Goal: Transaction & Acquisition: Purchase product/service

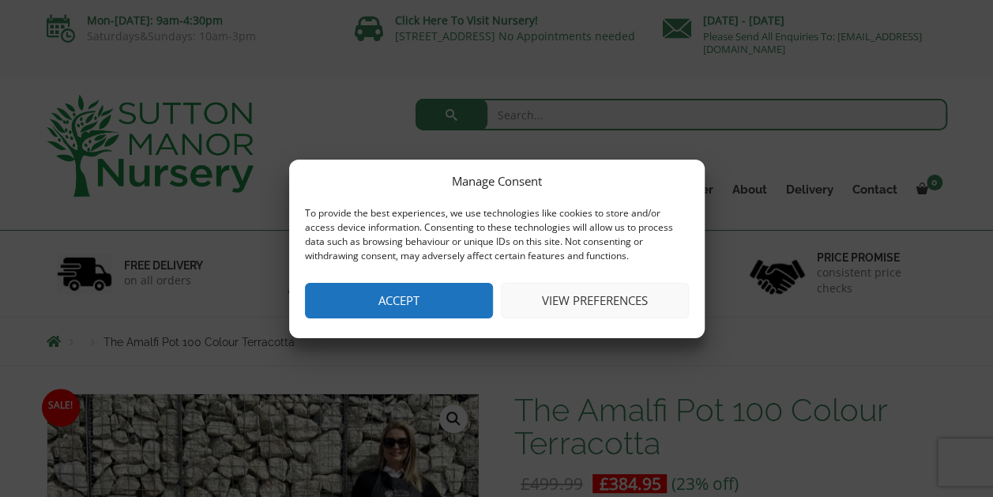
click at [410, 308] on button "Accept" at bounding box center [399, 301] width 188 height 36
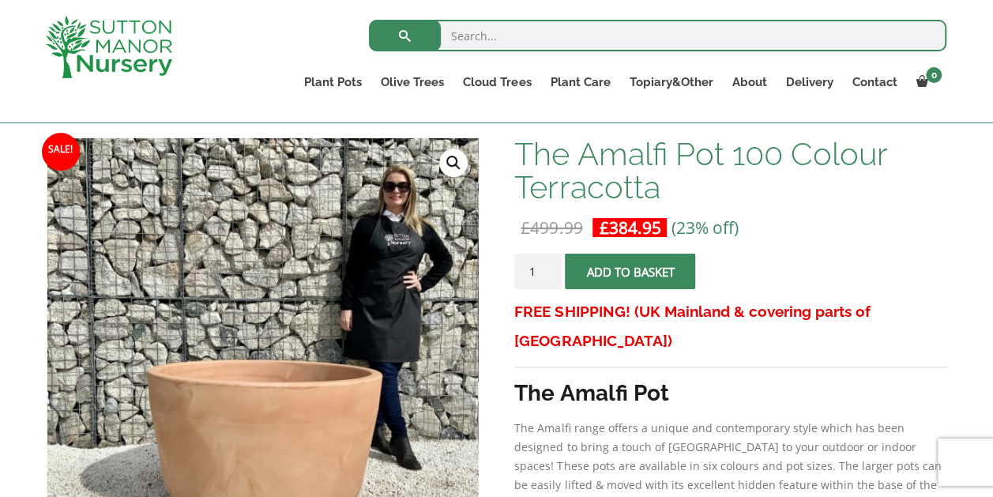
scroll to position [79, 0]
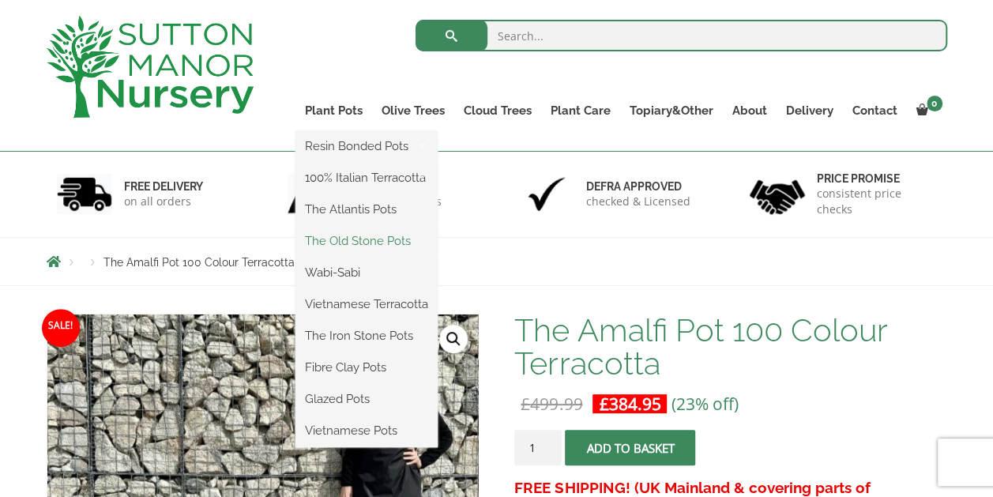
click at [355, 243] on link "The Old Stone Pots" at bounding box center [366, 241] width 142 height 24
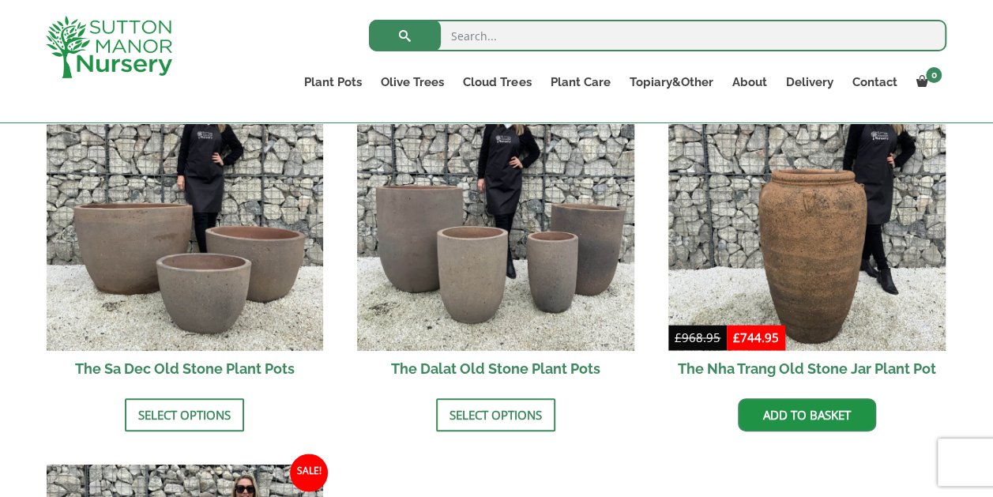
scroll to position [1027, 0]
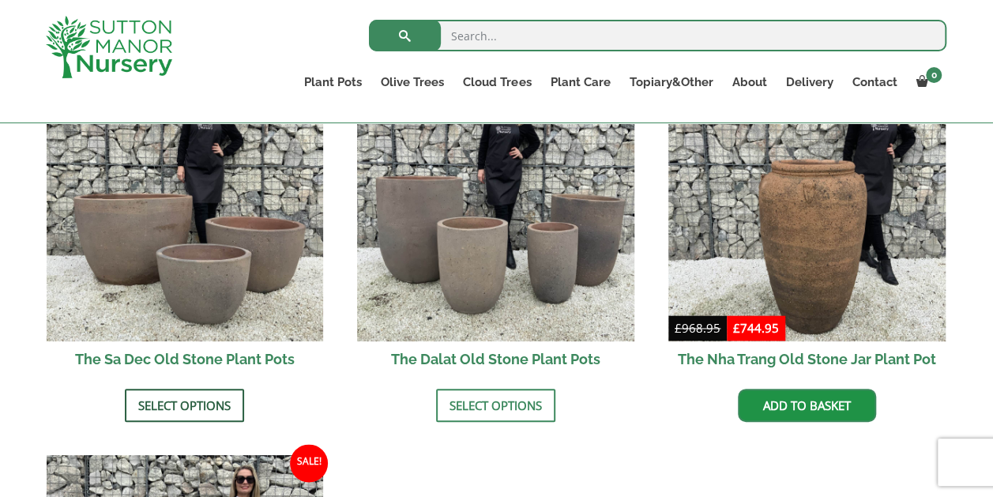
click at [197, 389] on link "Select options" at bounding box center [184, 405] width 119 height 33
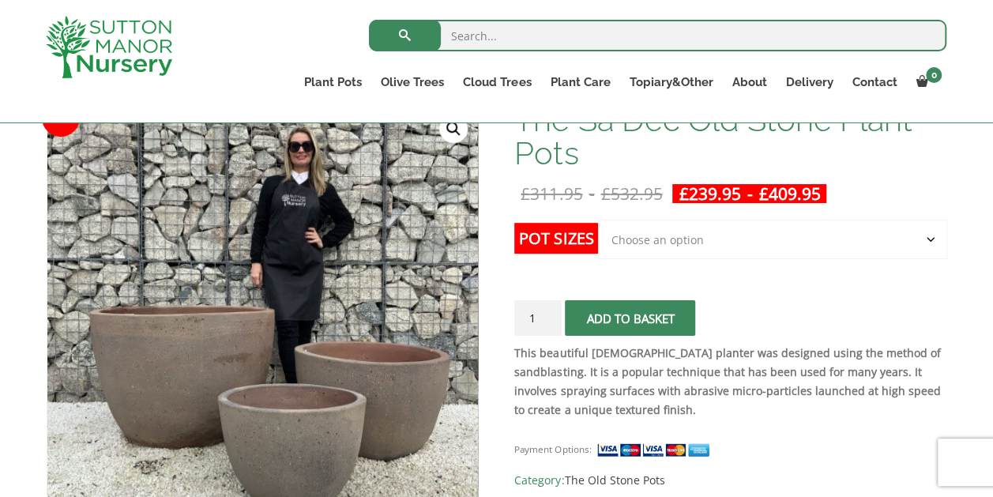
scroll to position [237, 0]
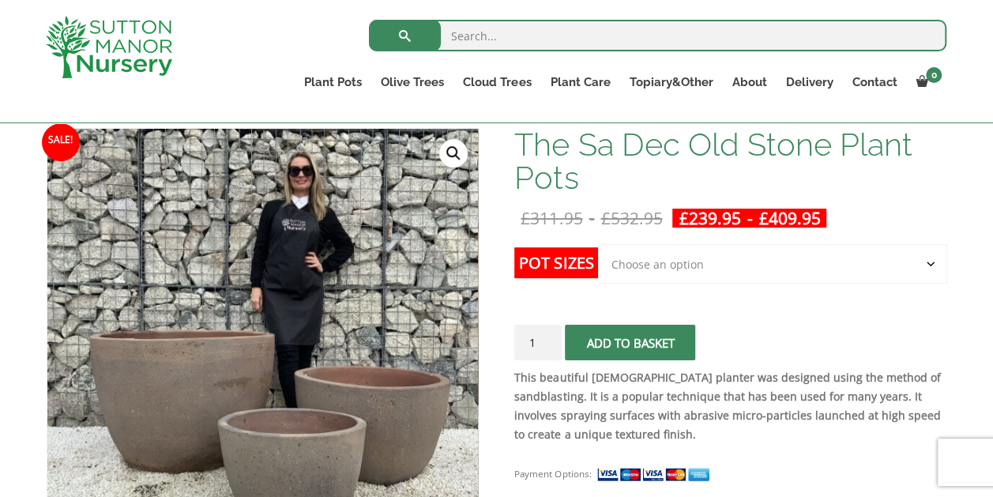
click at [929, 264] on select "Choose an option Click here to buy the 3rd to Largest Pot In The Picture Click …" at bounding box center [772, 263] width 348 height 39
click at [598, 244] on select "Choose an option Click here to buy the 3rd to Largest Pot In The Picture Click …" at bounding box center [772, 263] width 348 height 39
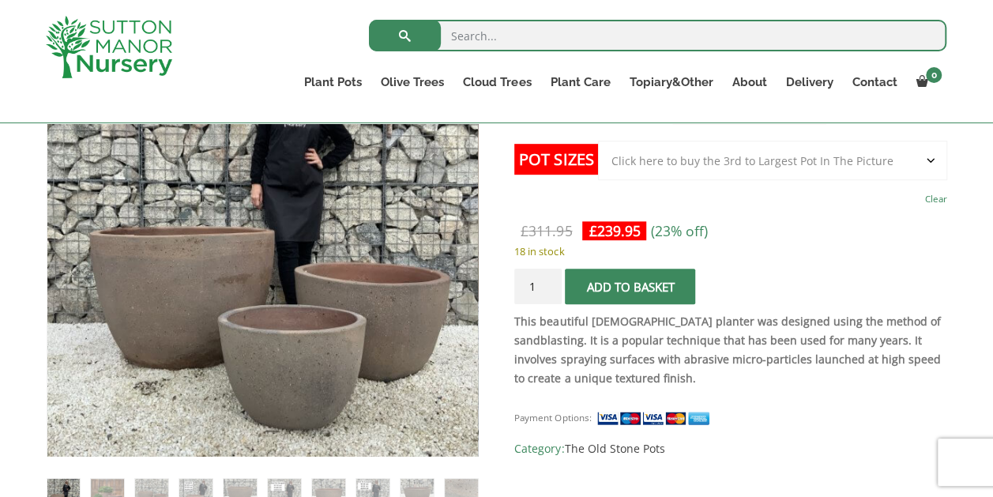
scroll to position [316, 0]
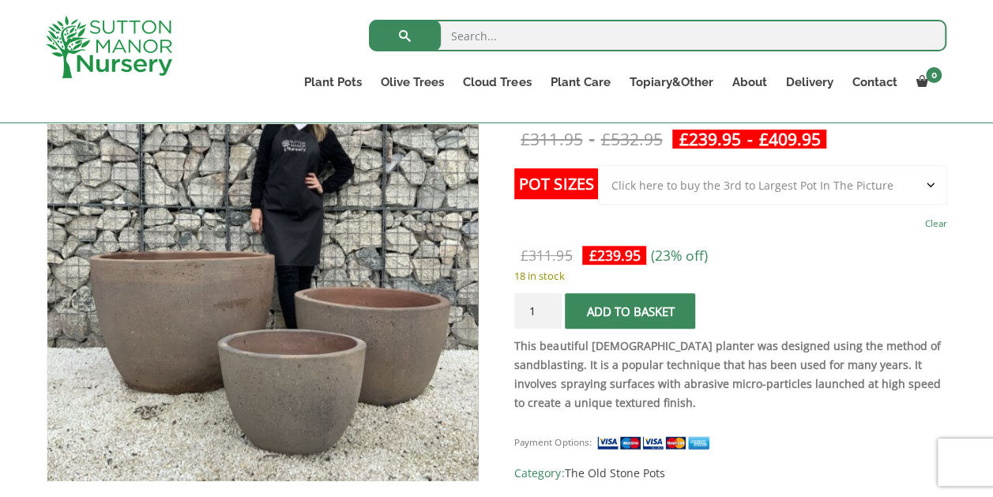
click at [932, 180] on select "Choose an option Click here to buy the 3rd to Largest Pot In The Picture Click …" at bounding box center [772, 184] width 348 height 39
click at [598, 165] on select "Choose an option Click here to buy the 3rd to Largest Pot In The Picture Click …" at bounding box center [772, 184] width 348 height 39
click at [929, 185] on select "Choose an option Click here to buy the 3rd to Largest Pot In The Picture Click …" at bounding box center [772, 184] width 348 height 39
click at [598, 165] on select "Choose an option Click here to buy the 3rd to Largest Pot In The Picture Click …" at bounding box center [772, 184] width 348 height 39
click at [933, 182] on select "Choose an option Click here to buy the 3rd to Largest Pot In The Picture Click …" at bounding box center [772, 184] width 348 height 39
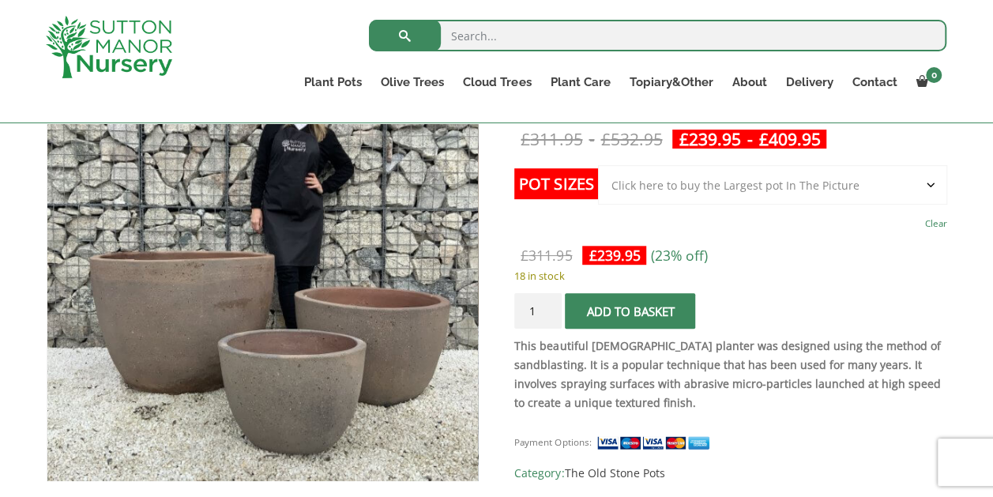
click at [598, 165] on select "Choose an option Click here to buy the 3rd to Largest Pot In The Picture Click …" at bounding box center [772, 184] width 348 height 39
click at [929, 181] on select "Choose an option Click here to buy the 3rd to Largest Pot In The Picture Click …" at bounding box center [772, 184] width 348 height 39
click at [598, 165] on select "Choose an option Click here to buy the 3rd to Largest Pot In The Picture Click …" at bounding box center [772, 184] width 348 height 39
click at [930, 184] on select "Choose an option Click here to buy the 3rd to Largest Pot In The Picture Click …" at bounding box center [772, 184] width 348 height 39
select select "Click here to buy the Largest pot In The Picture"
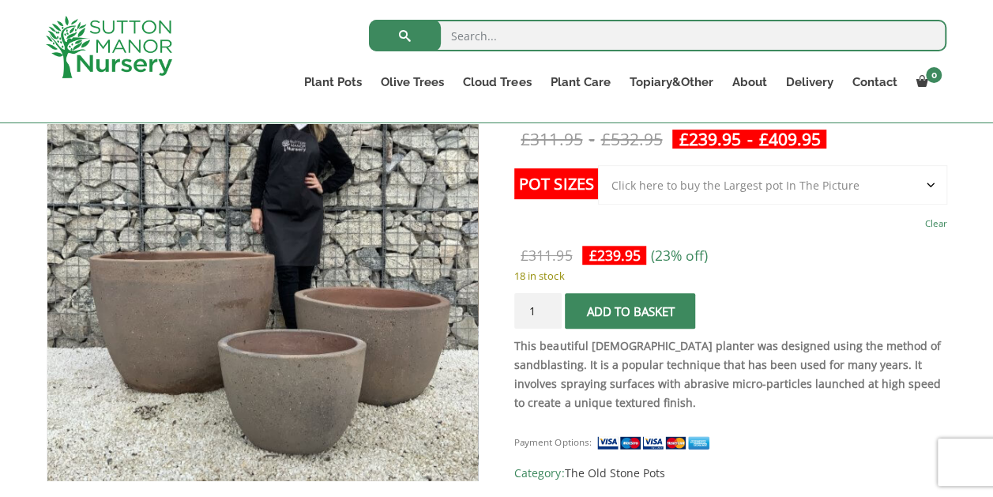
click at [598, 165] on select "Choose an option Click here to buy the 3rd to Largest Pot In The Picture Click …" at bounding box center [772, 184] width 348 height 39
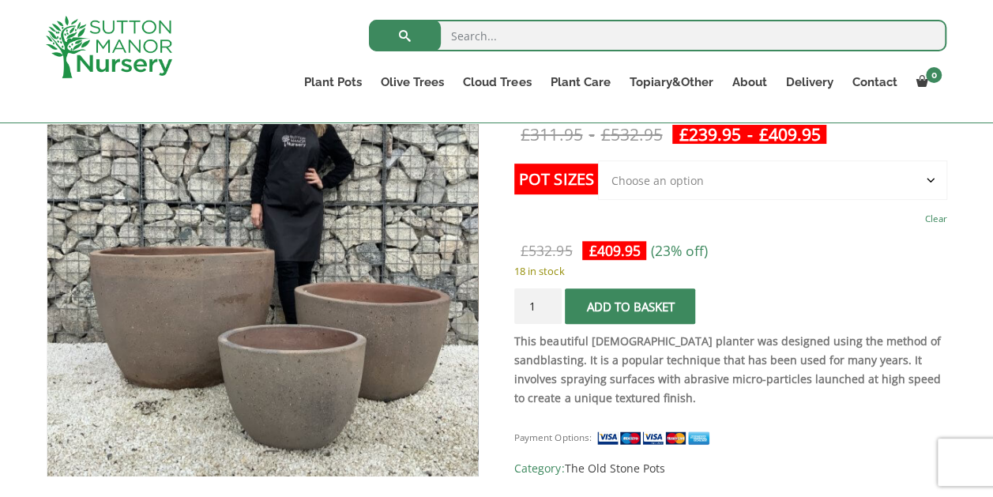
scroll to position [79, 0]
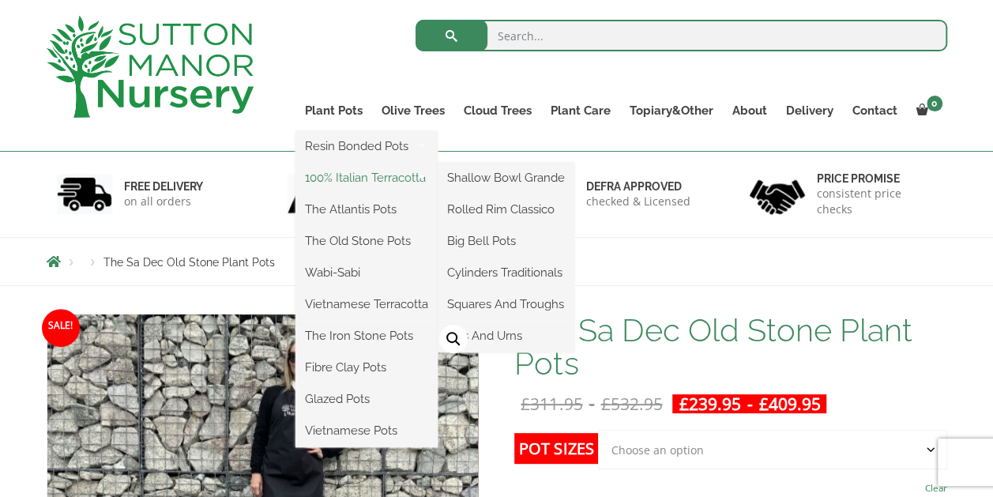
click at [346, 179] on link "100% Italian Terracotta" at bounding box center [366, 178] width 142 height 24
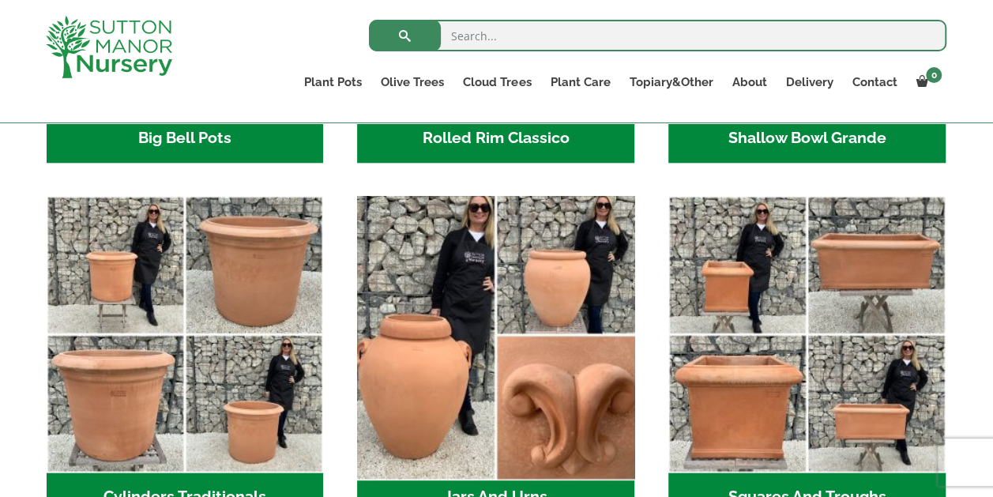
scroll to position [869, 0]
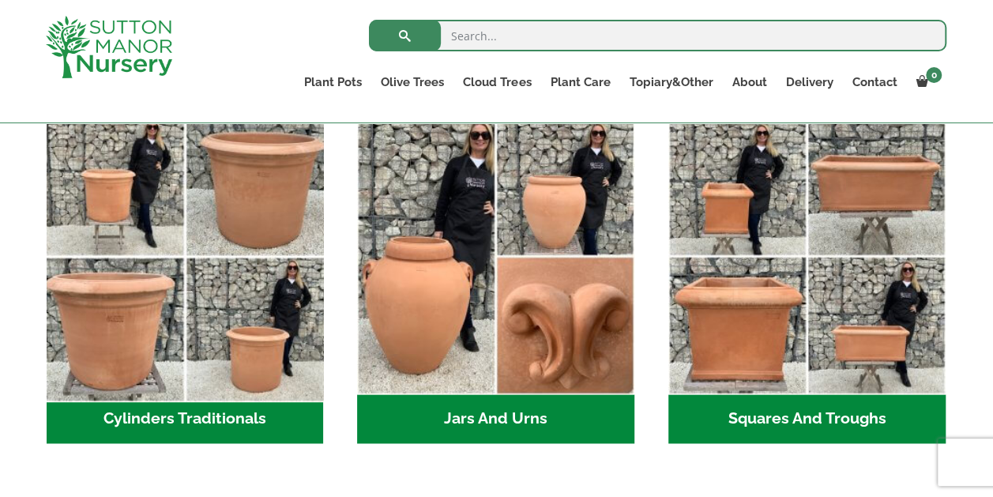
click at [281, 332] on img "Visit product category Cylinders Traditionals" at bounding box center [184, 256] width 291 height 291
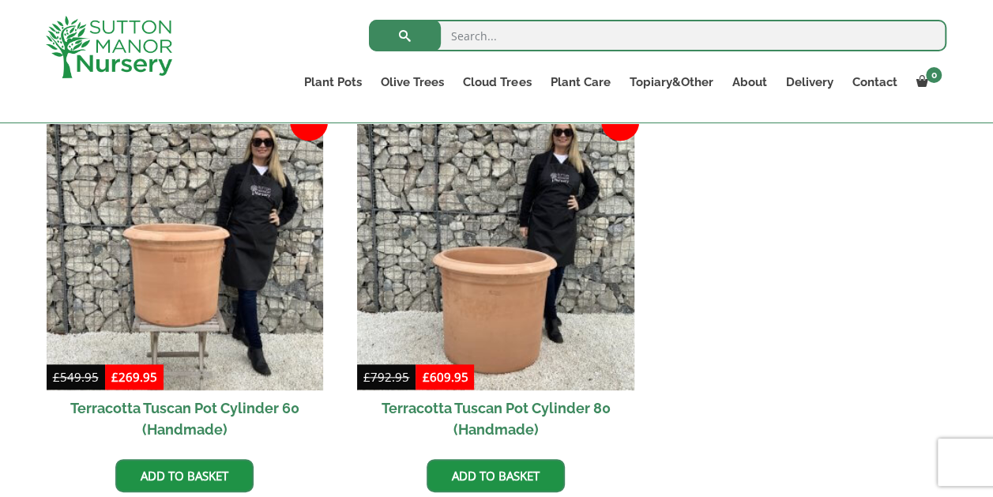
scroll to position [632, 0]
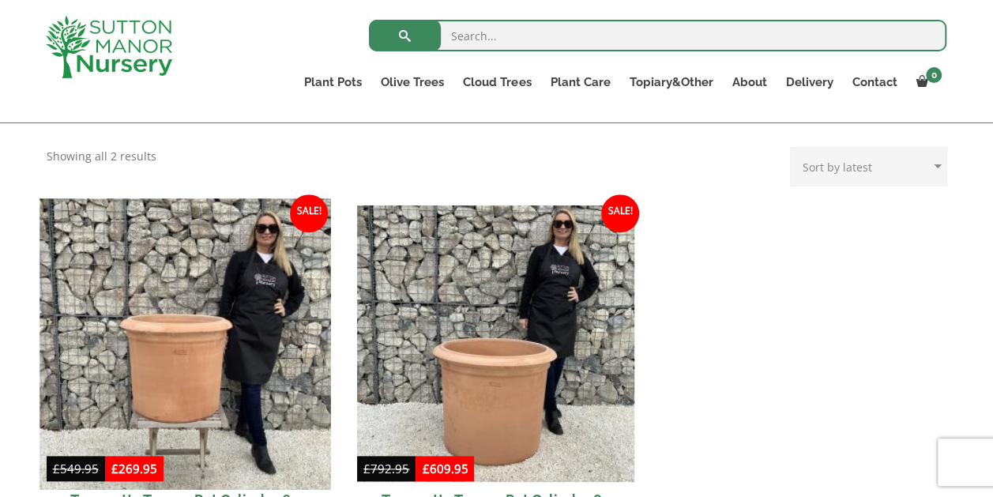
click at [220, 340] on img at bounding box center [184, 343] width 291 height 291
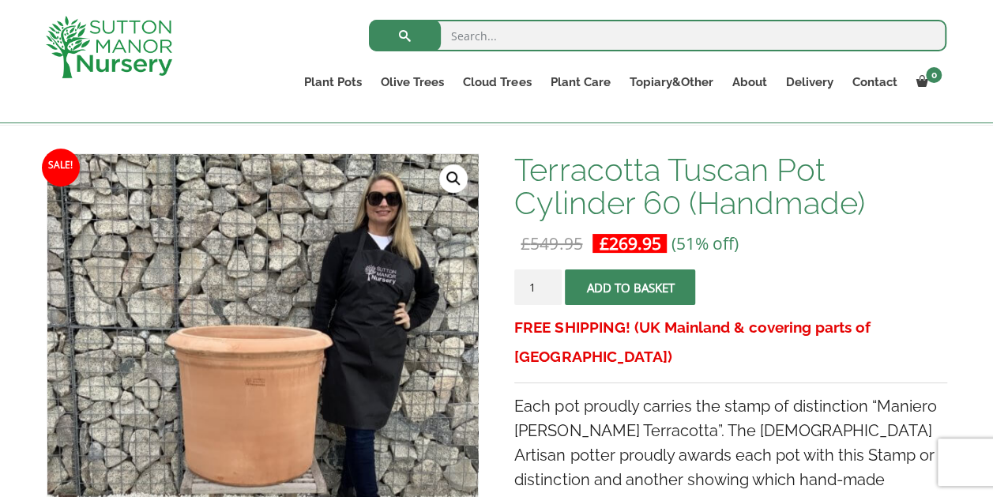
scroll to position [158, 0]
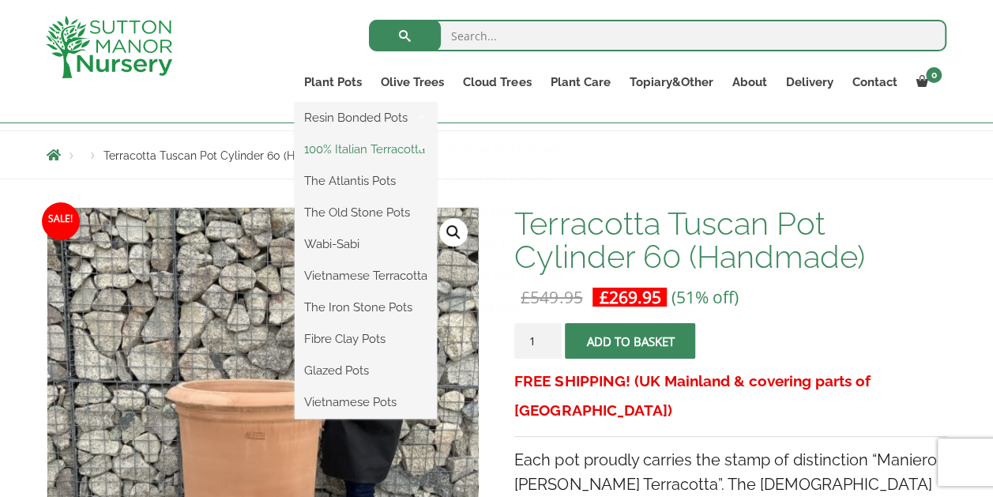
click at [344, 148] on link "100% Italian Terracotta" at bounding box center [366, 149] width 142 height 24
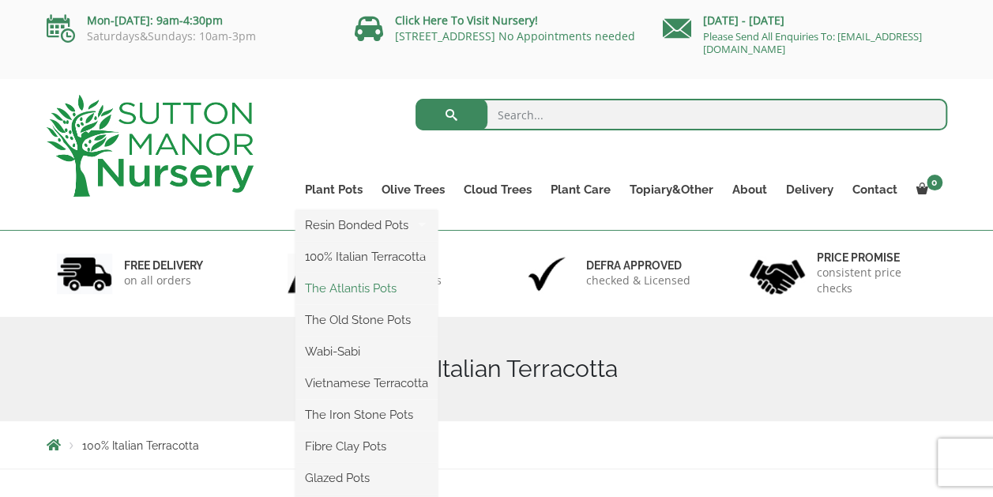
click at [365, 290] on link "The Atlantis Pots" at bounding box center [366, 288] width 142 height 24
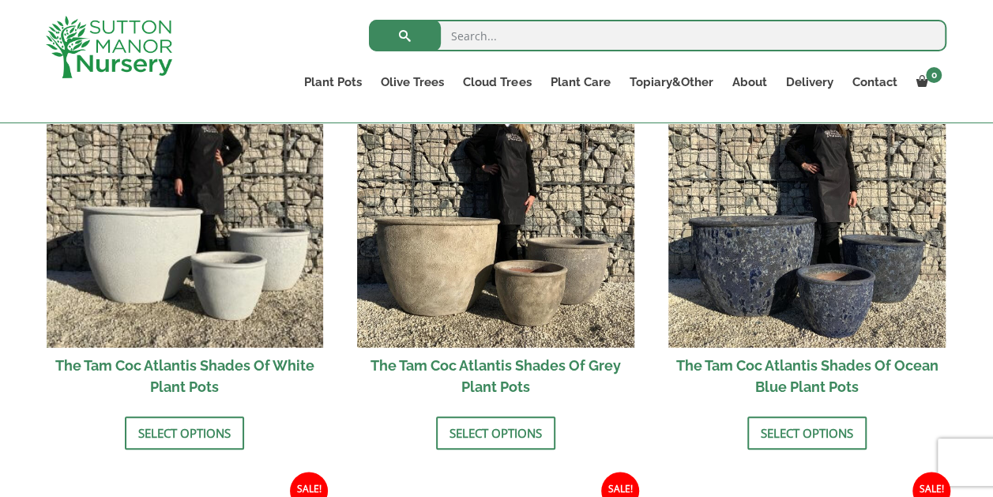
scroll to position [1027, 0]
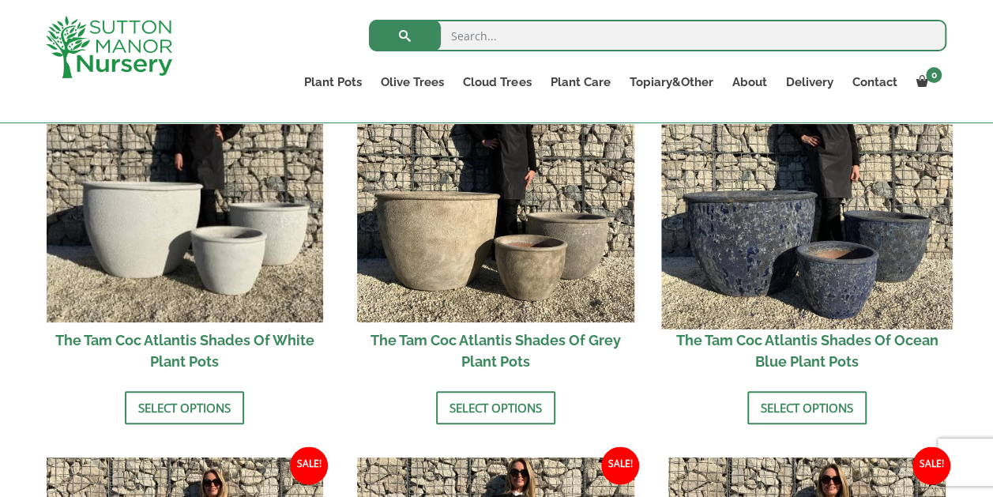
click at [788, 247] on img at bounding box center [806, 184] width 291 height 291
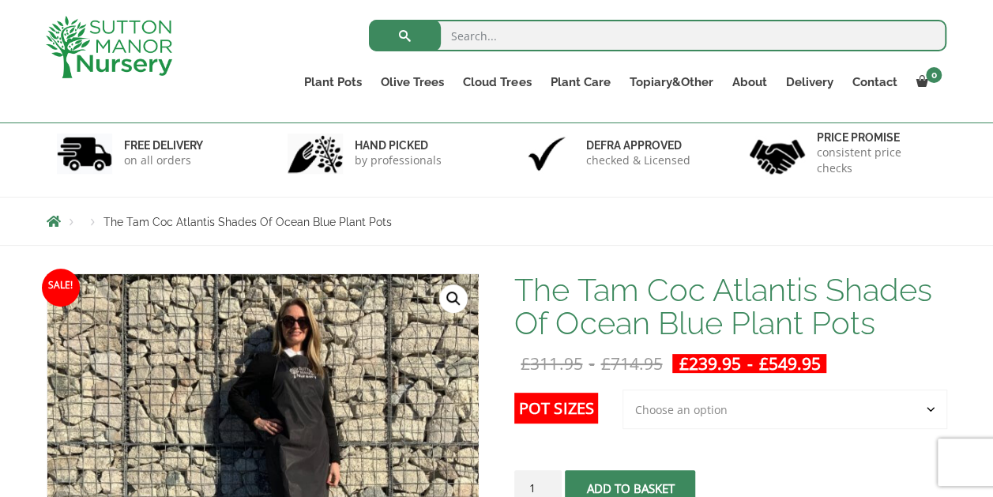
scroll to position [158, 0]
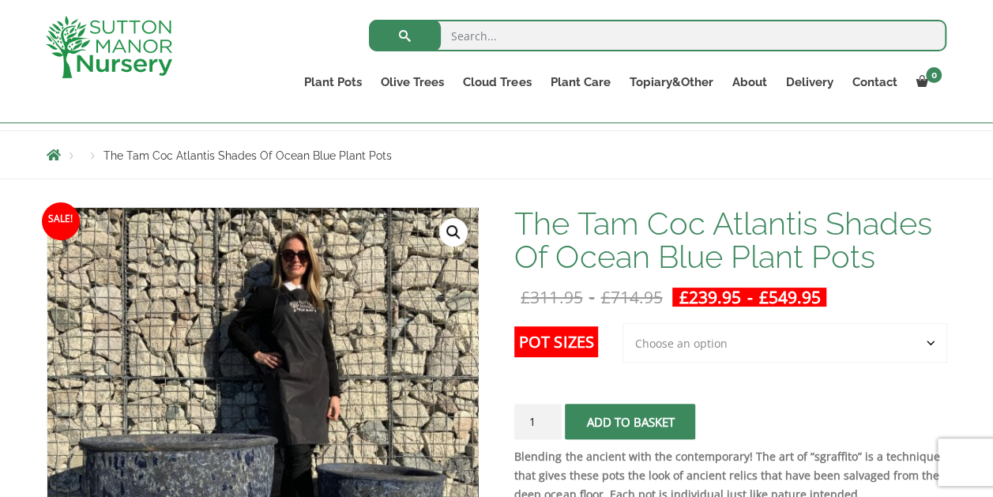
click at [928, 343] on select "Choose an option 3rd to Largest Pot In The Picture 2nd to Largest Pot In The Pi…" at bounding box center [784, 342] width 325 height 39
click at [623, 323] on select "Choose an option 3rd to Largest Pot In The Picture 2nd to Largest Pot In The Pi…" at bounding box center [784, 342] width 325 height 39
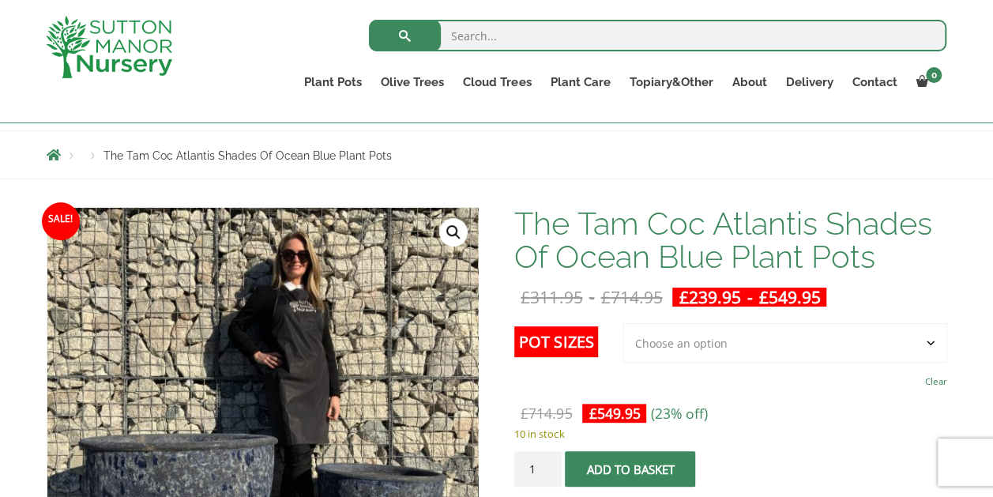
click at [927, 342] on select "Choose an option 3rd to Largest Pot In The Picture 2nd to Largest Pot In The Pi…" at bounding box center [784, 342] width 325 height 39
click at [623, 323] on select "Choose an option 3rd to Largest Pot In The Picture 2nd to Largest Pot In The Pi…" at bounding box center [784, 342] width 325 height 39
select select "3rd to Largest Pot In The Picture"
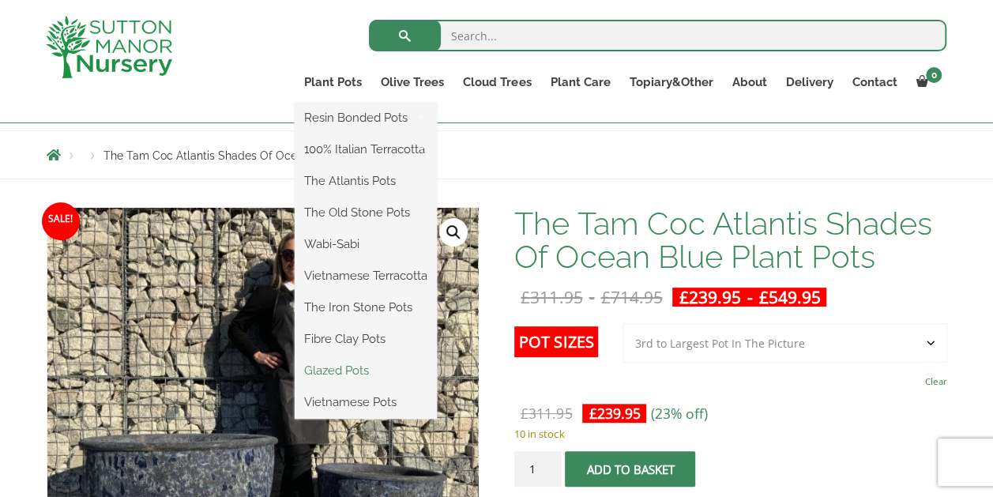
click at [358, 372] on link "Glazed Pots" at bounding box center [366, 370] width 142 height 24
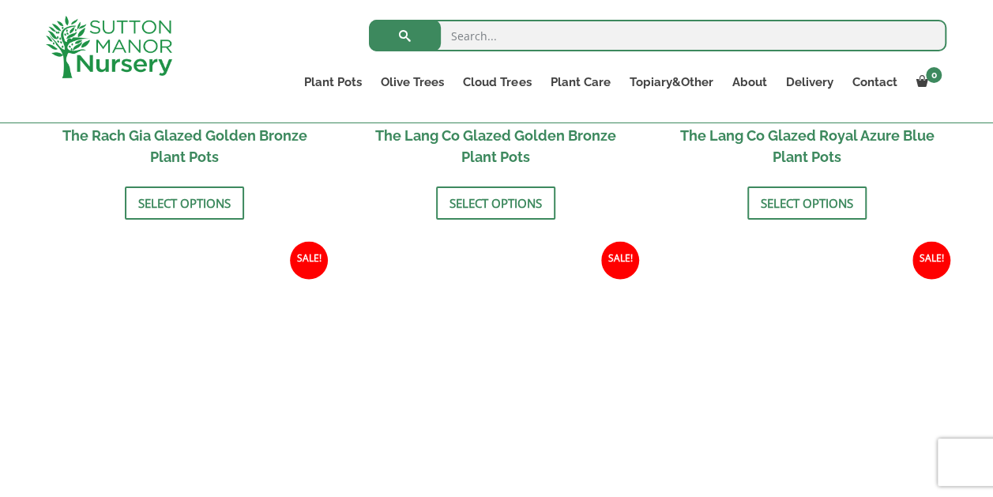
scroll to position [1579, 0]
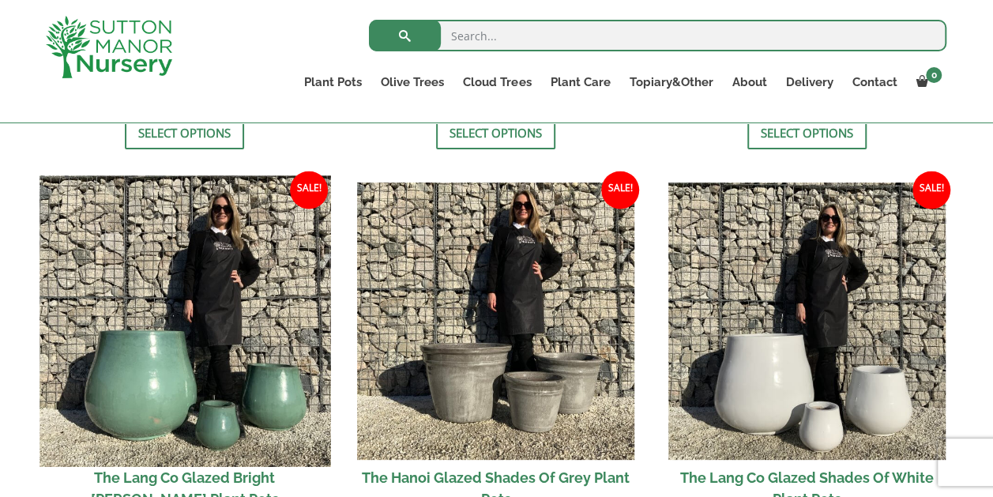
click at [246, 355] on img at bounding box center [184, 320] width 291 height 291
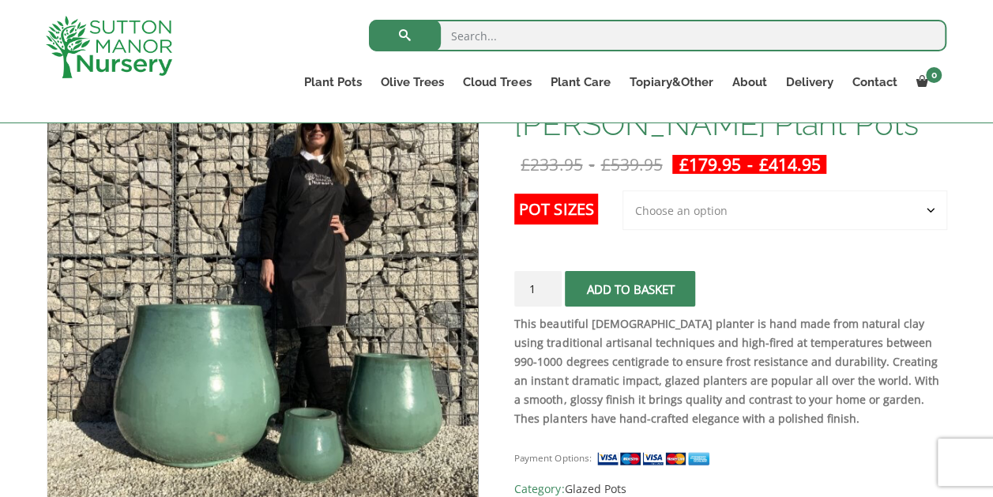
scroll to position [316, 0]
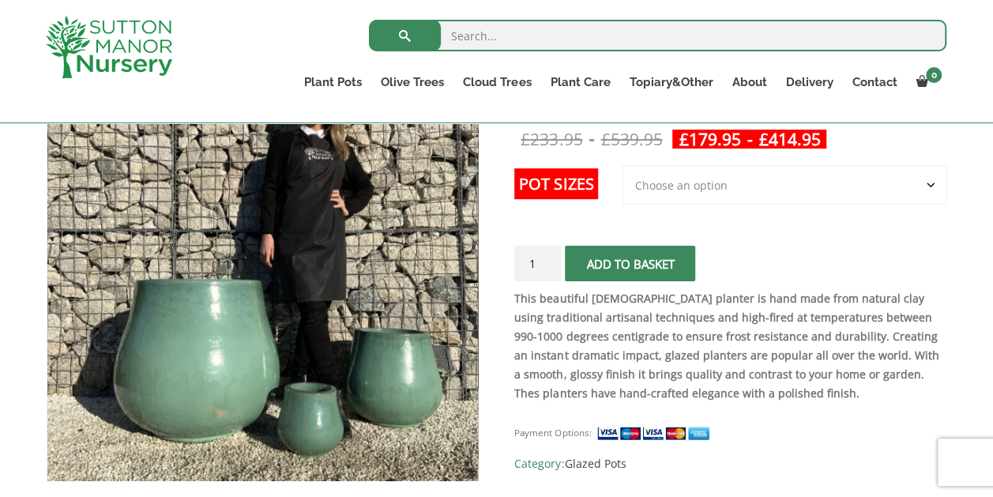
click at [925, 180] on select "Choose an option 3rd to Largest Pot In The Picture 2nd to Largest Pot In The Pi…" at bounding box center [784, 184] width 325 height 39
click at [623, 165] on select "Choose an option 3rd to Largest Pot In The Picture 2nd to Largest Pot In The Pi…" at bounding box center [784, 184] width 325 height 39
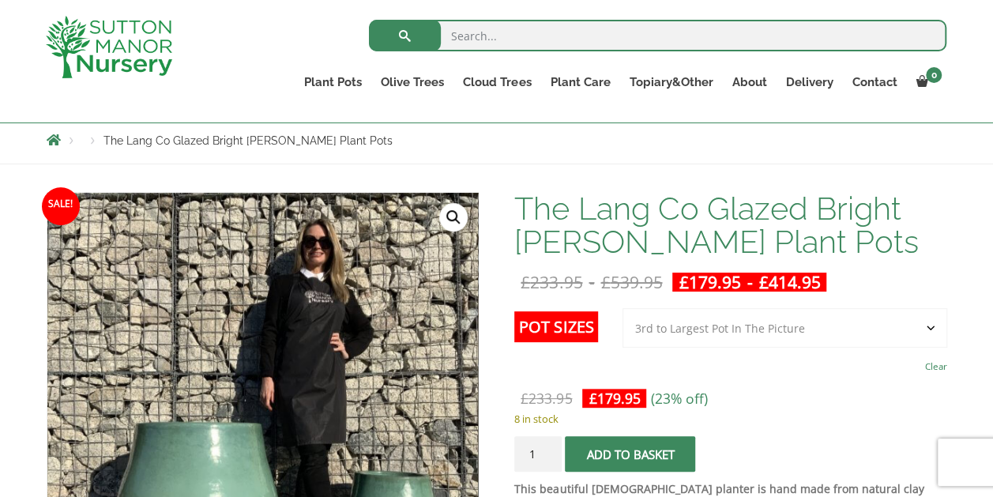
scroll to position [158, 0]
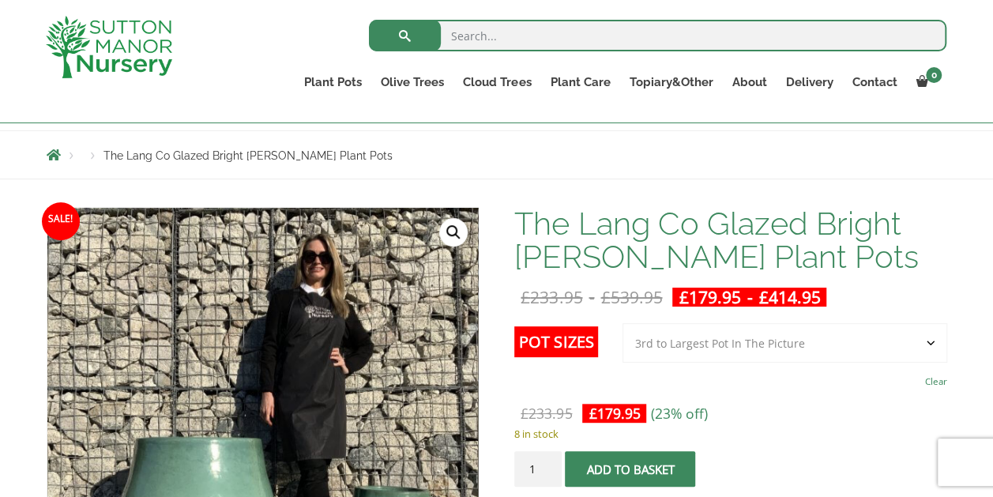
click at [930, 341] on select "Choose an option 3rd to Largest Pot In The Picture 2nd to Largest Pot In The Pi…" at bounding box center [784, 342] width 325 height 39
select select "Largest pot In The Picture"
click at [623, 323] on select "Choose an option 3rd to Largest Pot In The Picture 2nd to Largest Pot In The Pi…" at bounding box center [784, 342] width 325 height 39
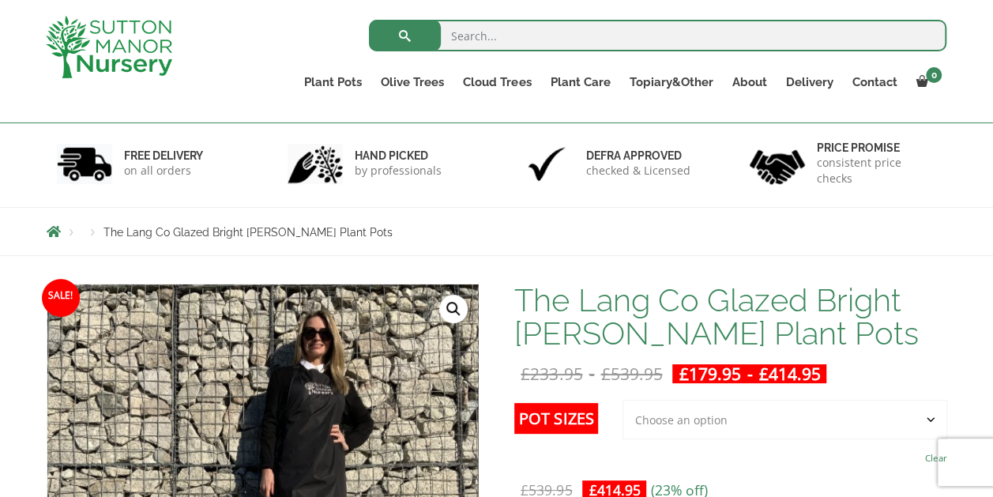
scroll to position [79, 0]
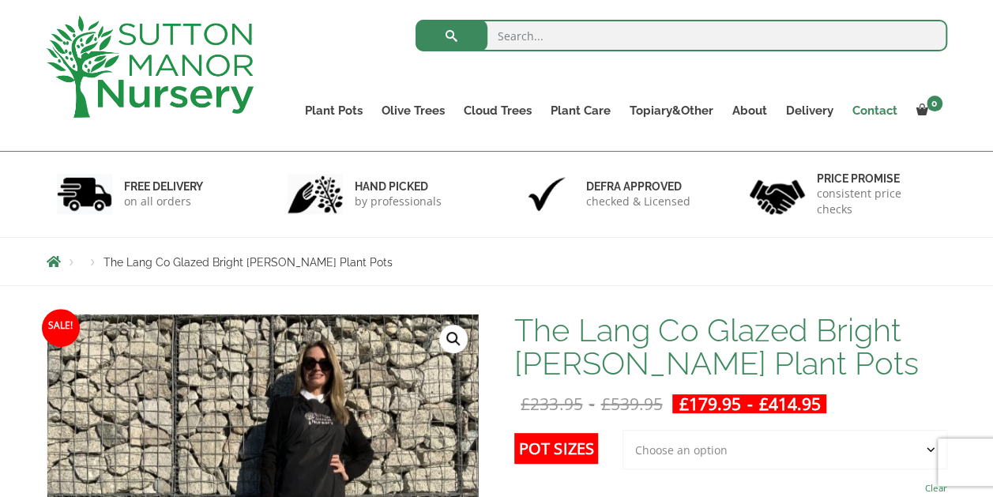
click at [881, 107] on link "Contact" at bounding box center [875, 110] width 64 height 22
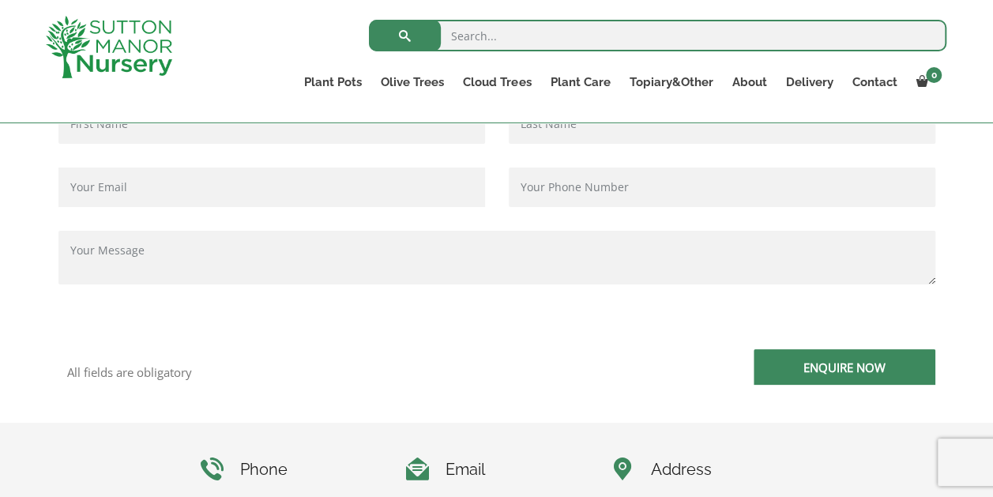
scroll to position [553, 0]
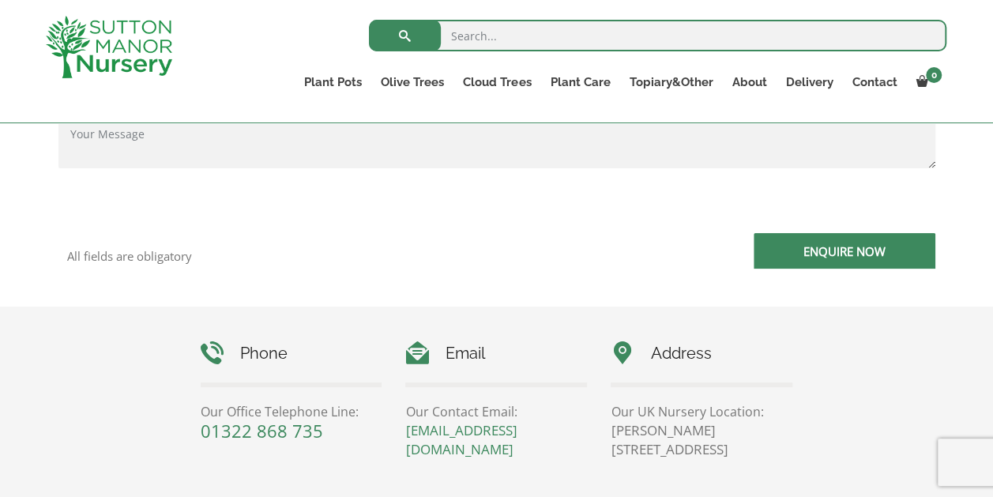
drag, startPoint x: 693, startPoint y: 452, endPoint x: 756, endPoint y: 450, distance: 63.2
click at [756, 450] on p "[PERSON_NAME][STREET_ADDRESS]" at bounding box center [701, 440] width 182 height 38
drag, startPoint x: 756, startPoint y: 450, endPoint x: 722, endPoint y: 443, distance: 35.5
copy p "DA4 9HZ"
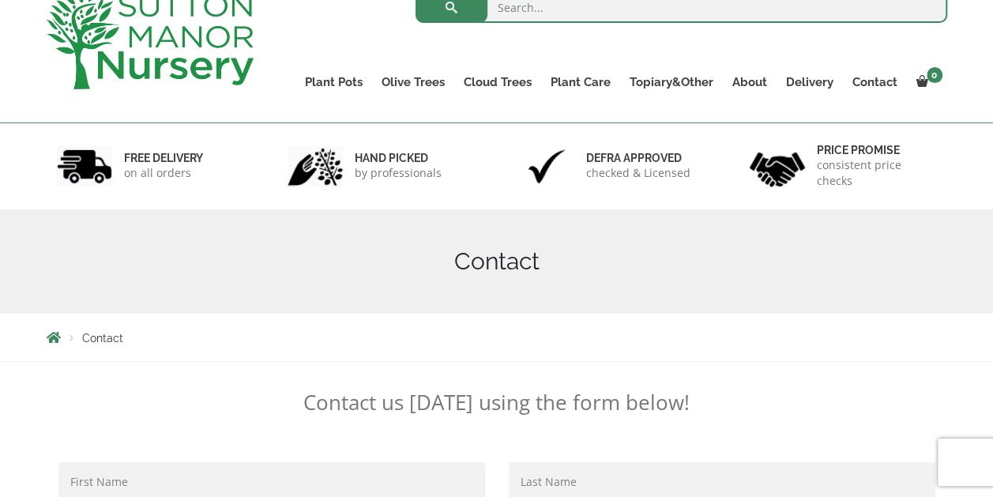
scroll to position [0, 0]
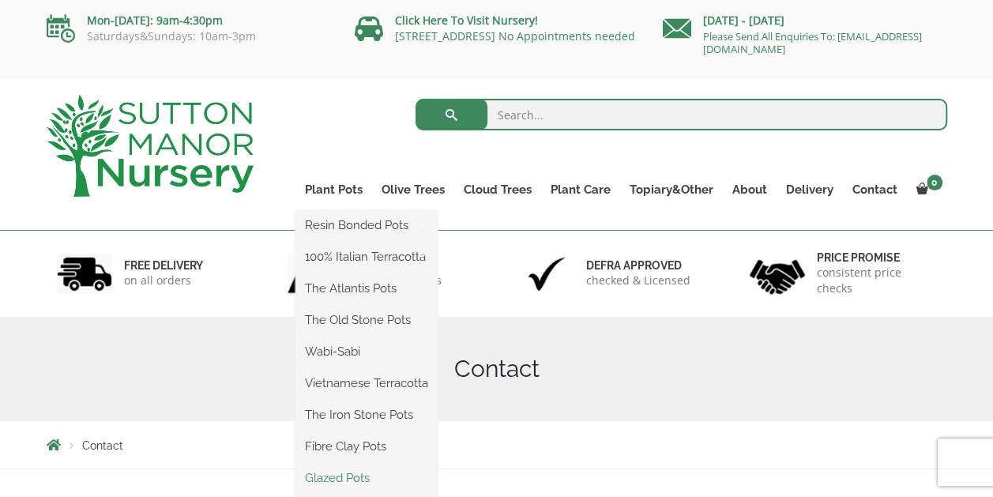
click at [344, 480] on link "Glazed Pots" at bounding box center [366, 478] width 142 height 24
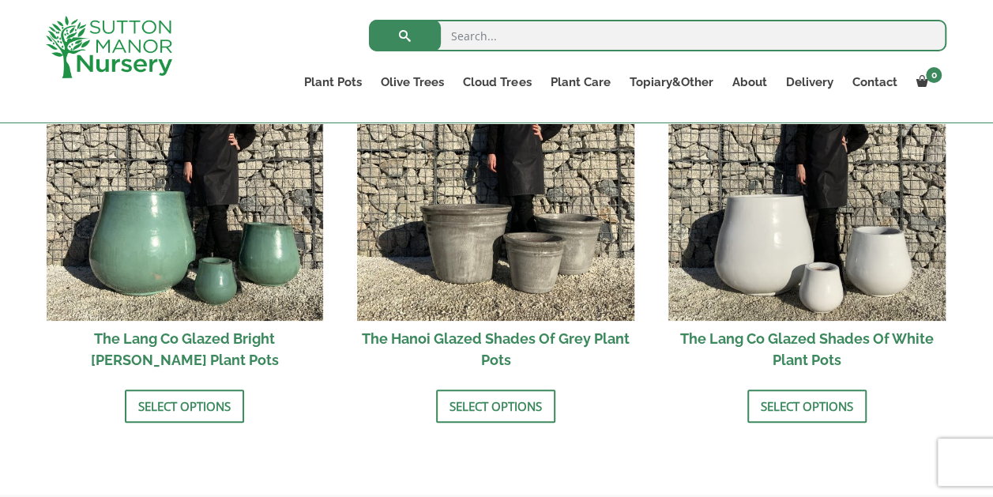
scroll to position [1658, 0]
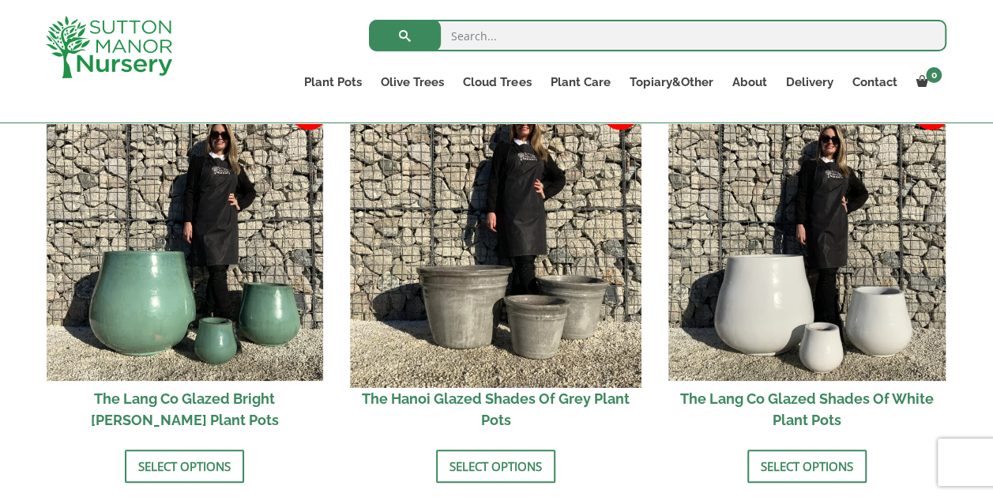
click at [466, 210] on img at bounding box center [496, 241] width 291 height 291
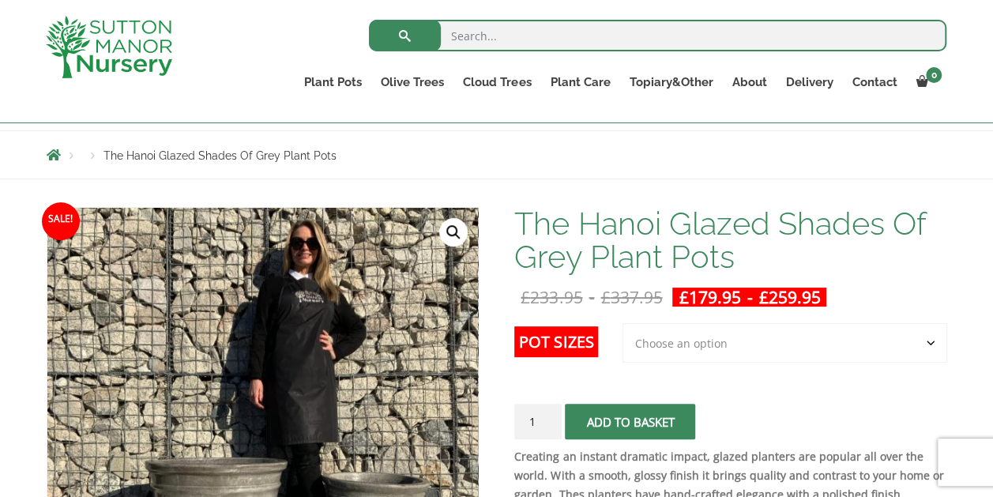
scroll to position [237, 0]
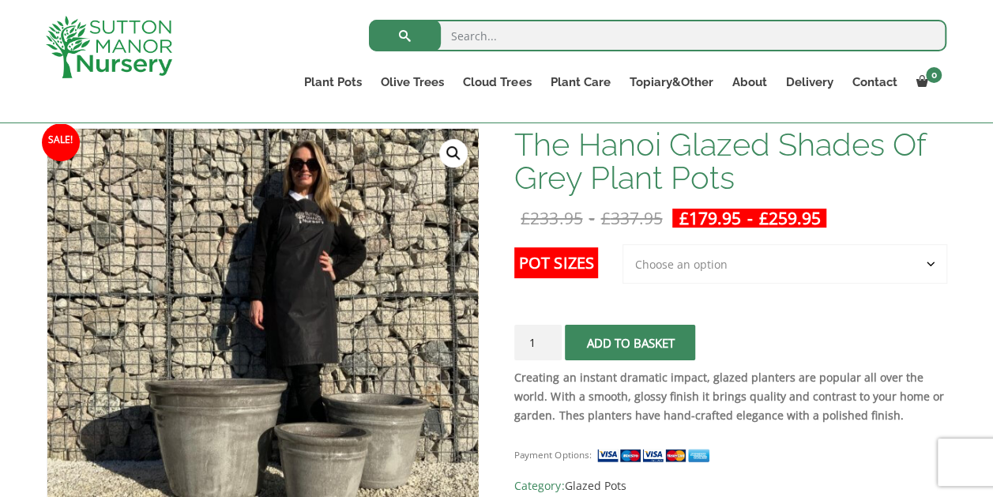
click at [928, 260] on select "Choose an option 3rd to Largest Pot In The Picture 2nd to Largest Pot In The Pi…" at bounding box center [784, 263] width 325 height 39
click at [623, 244] on select "Choose an option 3rd to Largest Pot In The Picture 2nd to Largest Pot In The Pi…" at bounding box center [784, 263] width 325 height 39
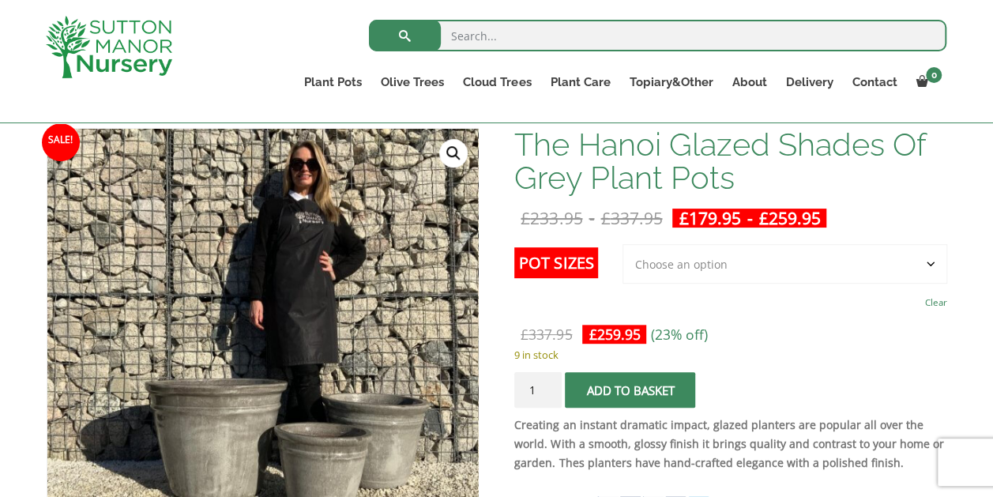
click at [929, 262] on select "Choose an option 3rd to Largest Pot In The Picture 2nd to Largest Pot In The Pi…" at bounding box center [784, 263] width 325 height 39
click at [623, 244] on select "Choose an option 3rd to Largest Pot In The Picture 2nd to Largest Pot In The Pi…" at bounding box center [784, 263] width 325 height 39
select select "3rd to Largest Pot In The Picture"
